Goal: Task Accomplishment & Management: Complete application form

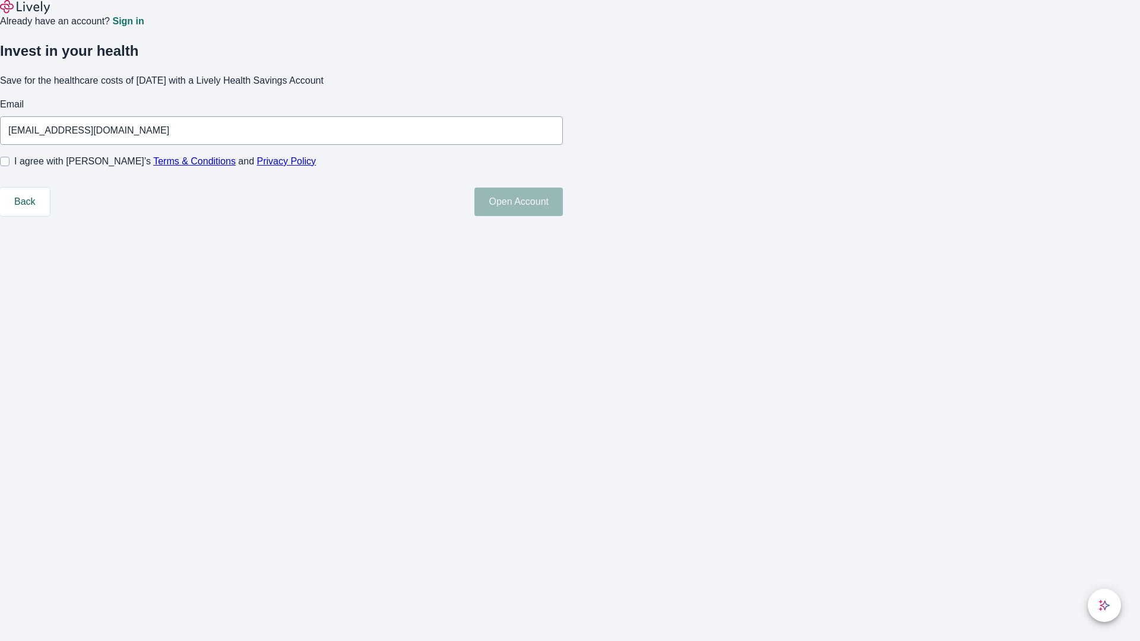
click at [9, 166] on input "I agree with Lively’s Terms & Conditions and Privacy Policy" at bounding box center [4, 161] width 9 height 9
checkbox input "true"
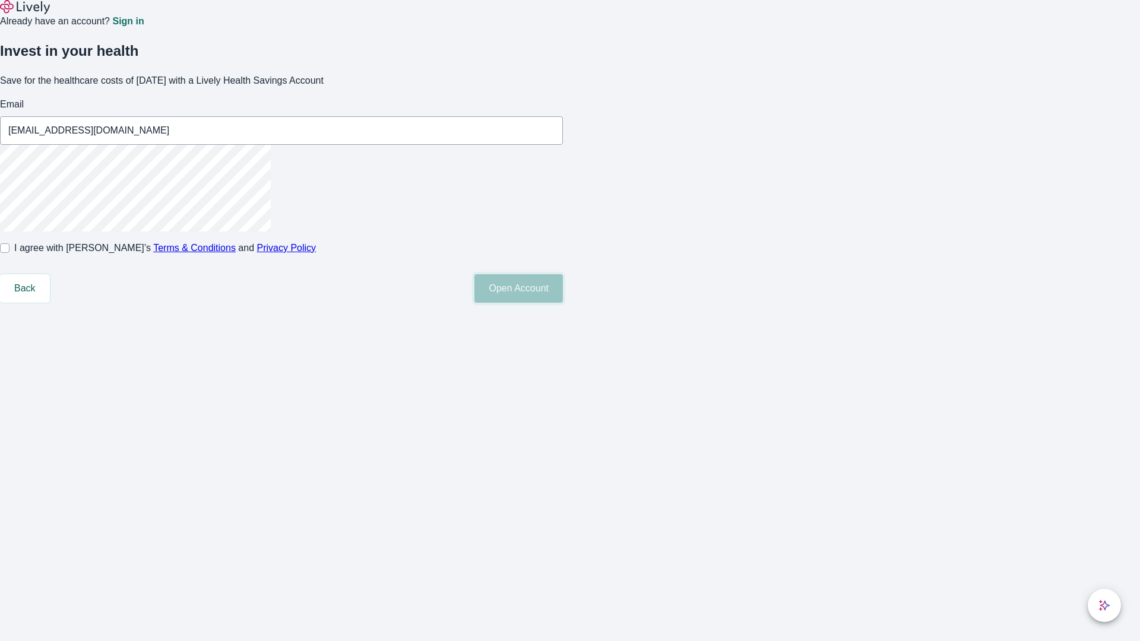
click at [563, 303] on button "Open Account" at bounding box center [518, 288] width 88 height 28
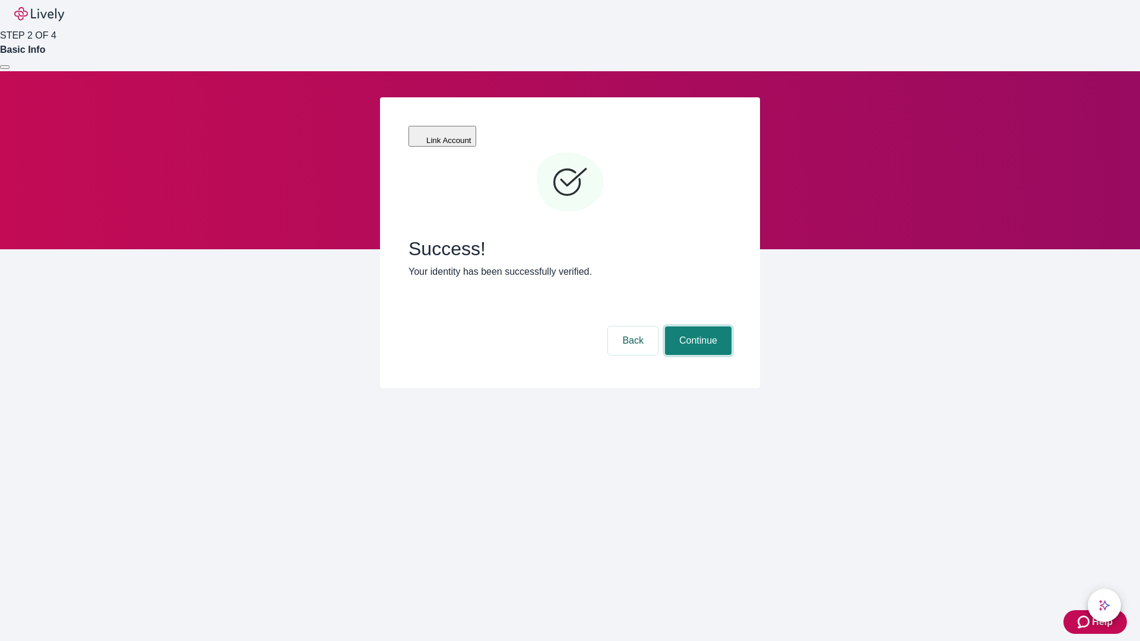
click at [696, 326] on button "Continue" at bounding box center [698, 340] width 66 height 28
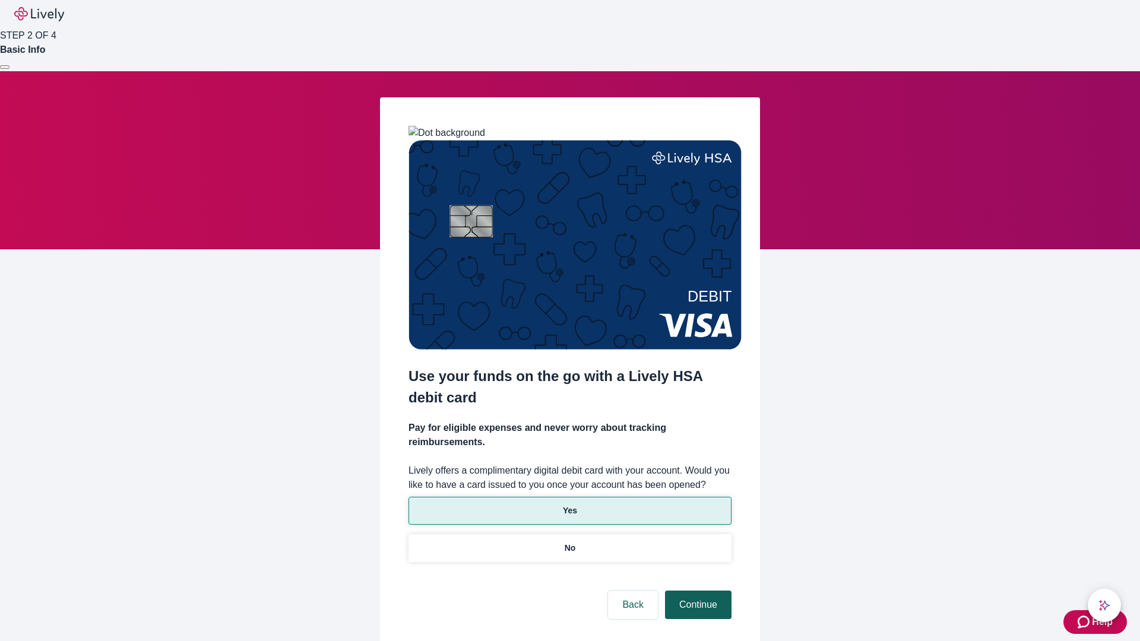
click at [569, 505] on p "Yes" at bounding box center [570, 511] width 14 height 12
click at [696, 591] on button "Continue" at bounding box center [698, 605] width 66 height 28
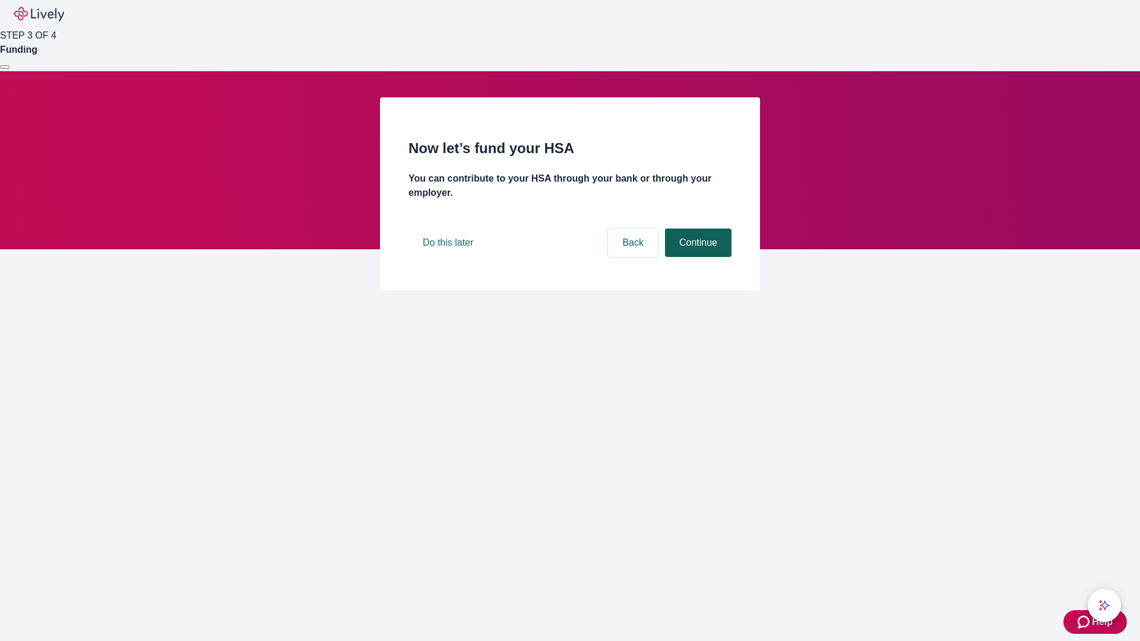
click at [696, 257] on button "Continue" at bounding box center [698, 243] width 66 height 28
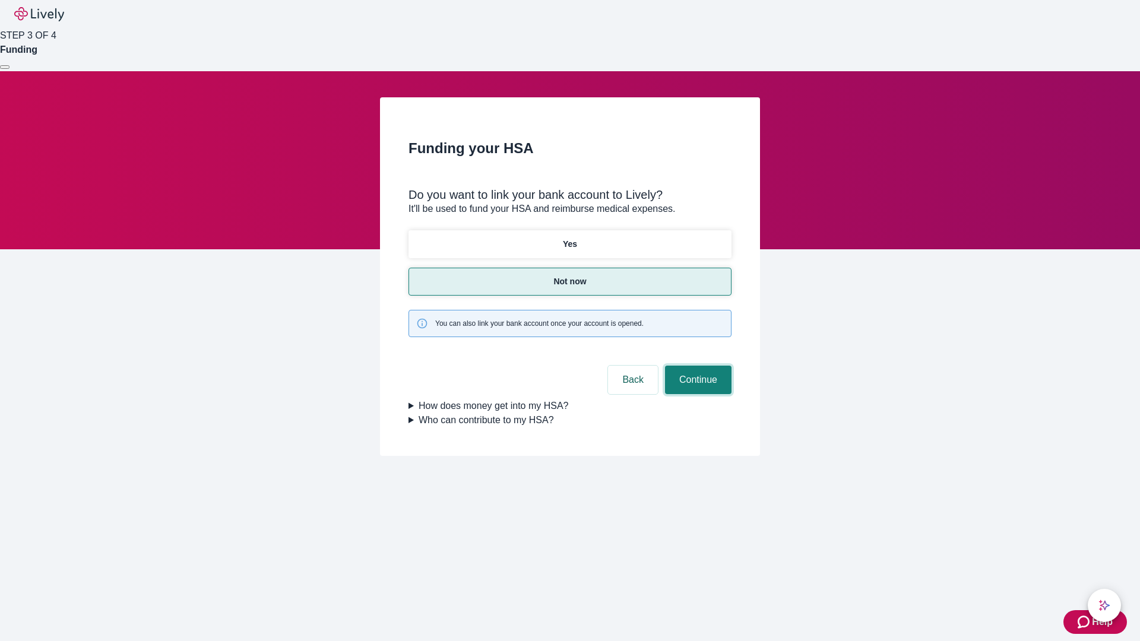
click at [696, 366] on button "Continue" at bounding box center [698, 380] width 66 height 28
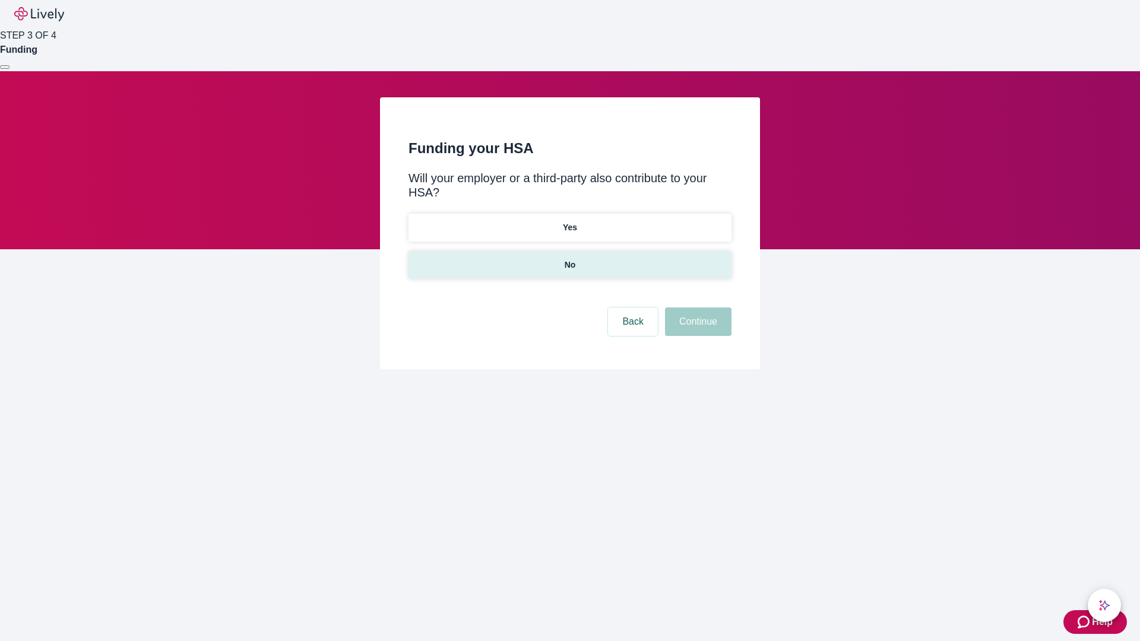
click at [569, 259] on p "No" at bounding box center [570, 265] width 11 height 12
click at [696, 308] on button "Continue" at bounding box center [698, 322] width 66 height 28
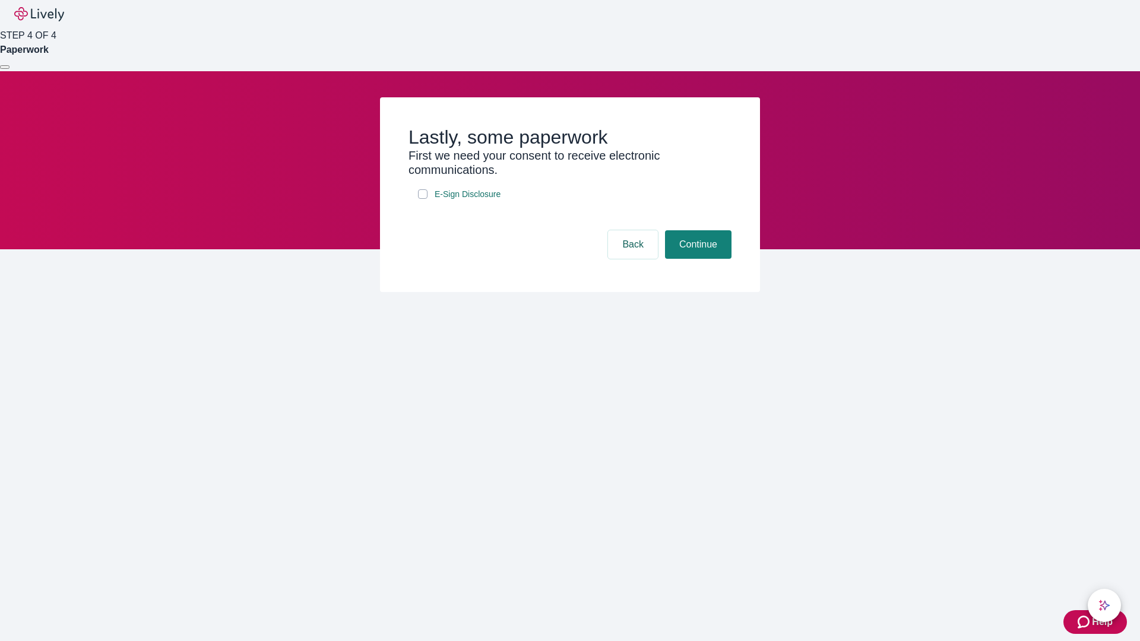
click at [423, 199] on input "E-Sign Disclosure" at bounding box center [422, 193] width 9 height 9
checkbox input "true"
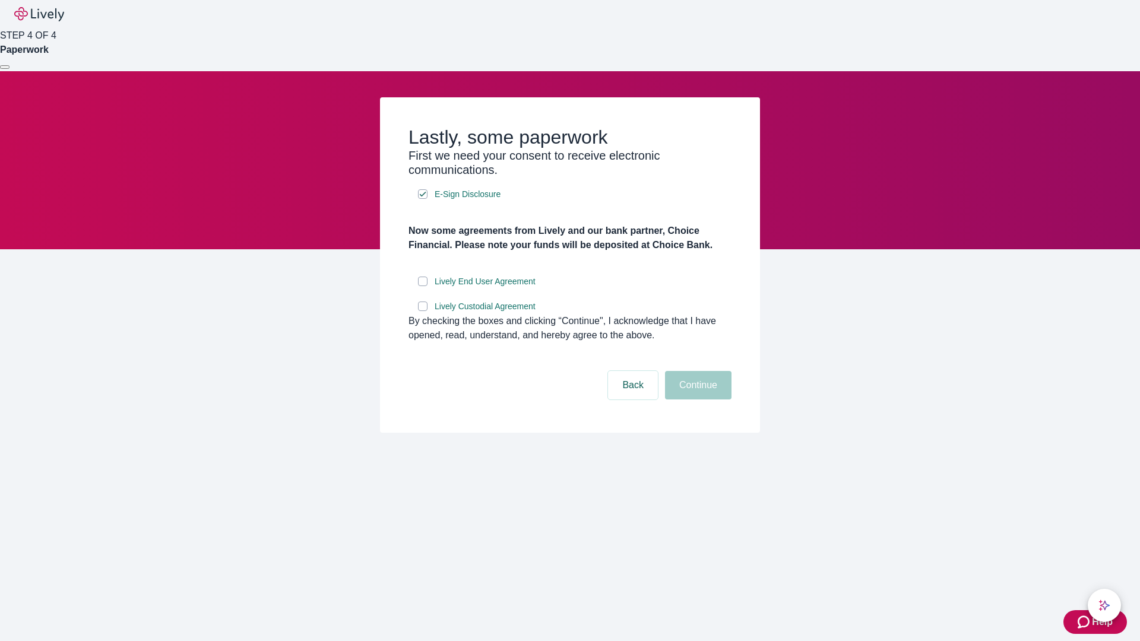
click at [423, 286] on input "Lively End User Agreement" at bounding box center [422, 281] width 9 height 9
checkbox input "true"
click at [423, 311] on input "Lively Custodial Agreement" at bounding box center [422, 306] width 9 height 9
checkbox input "true"
click at [696, 400] on button "Continue" at bounding box center [698, 385] width 66 height 28
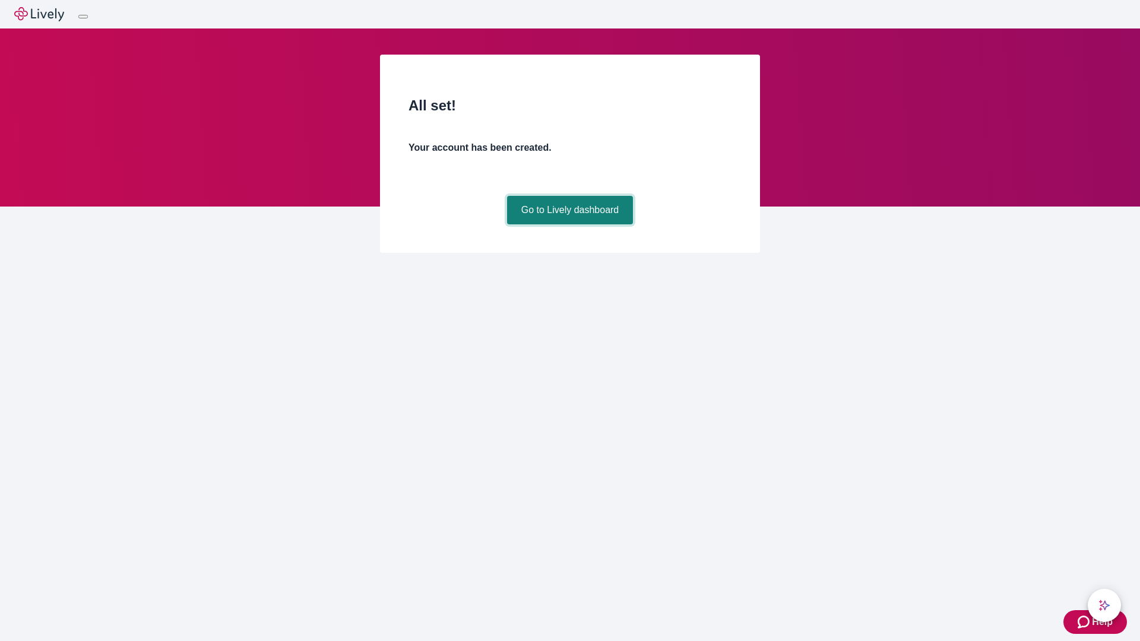
click at [569, 224] on link "Go to Lively dashboard" at bounding box center [570, 210] width 126 height 28
